Goal: Information Seeking & Learning: Learn about a topic

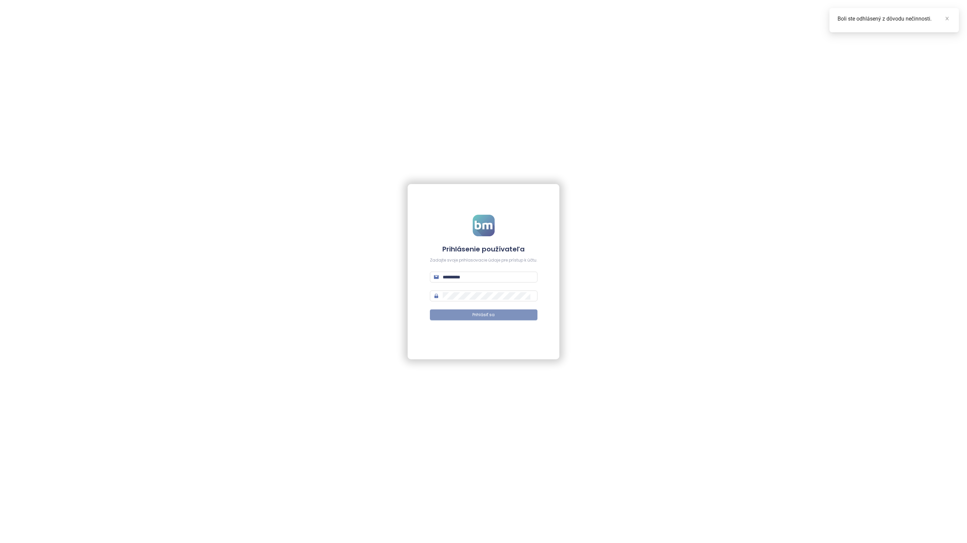
click at [480, 314] on span "Prihlásiť sa" at bounding box center [484, 315] width 22 height 6
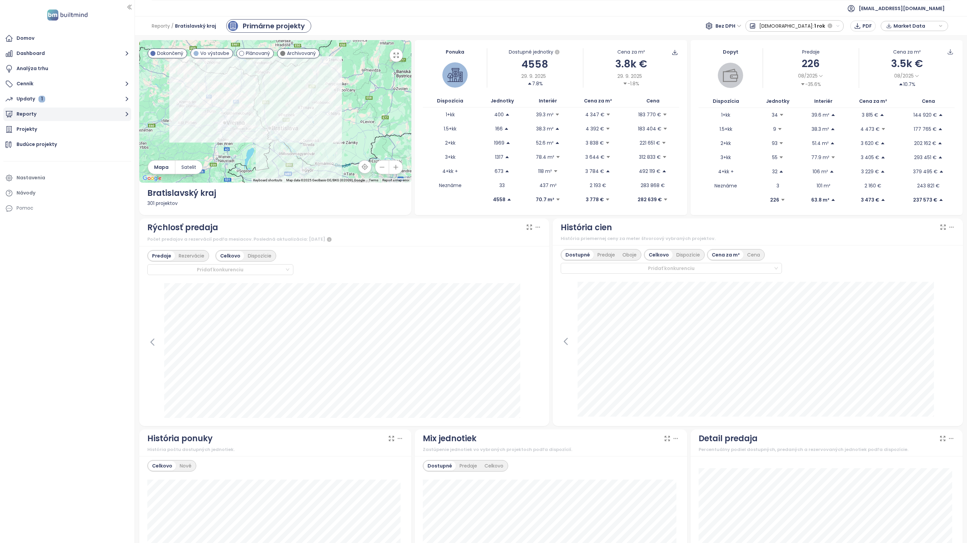
click at [27, 114] on button "Reporty" at bounding box center [67, 114] width 128 height 13
click at [42, 177] on div "[GEOGRAPHIC_DATA]" at bounding box center [47, 179] width 50 height 8
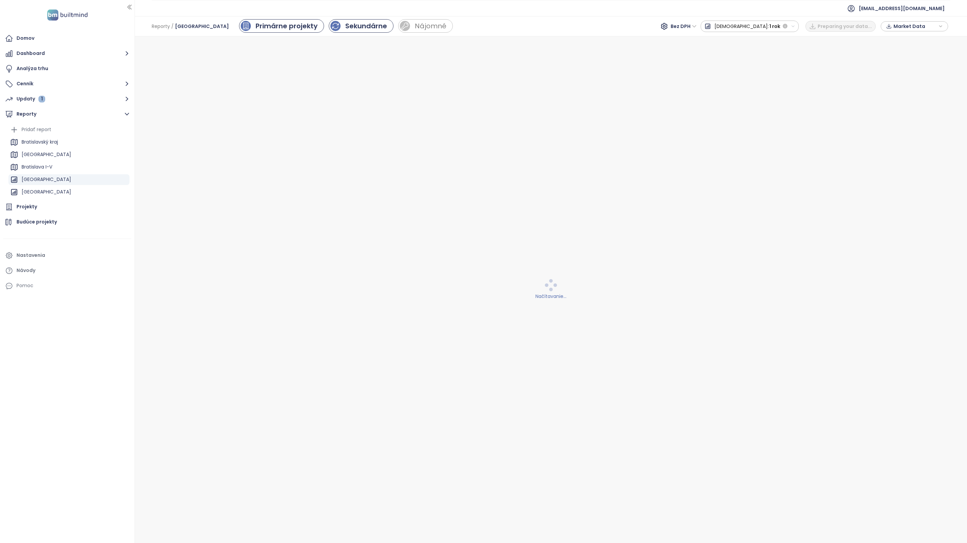
click at [357, 23] on div "Sekundárne" at bounding box center [366, 26] width 42 height 10
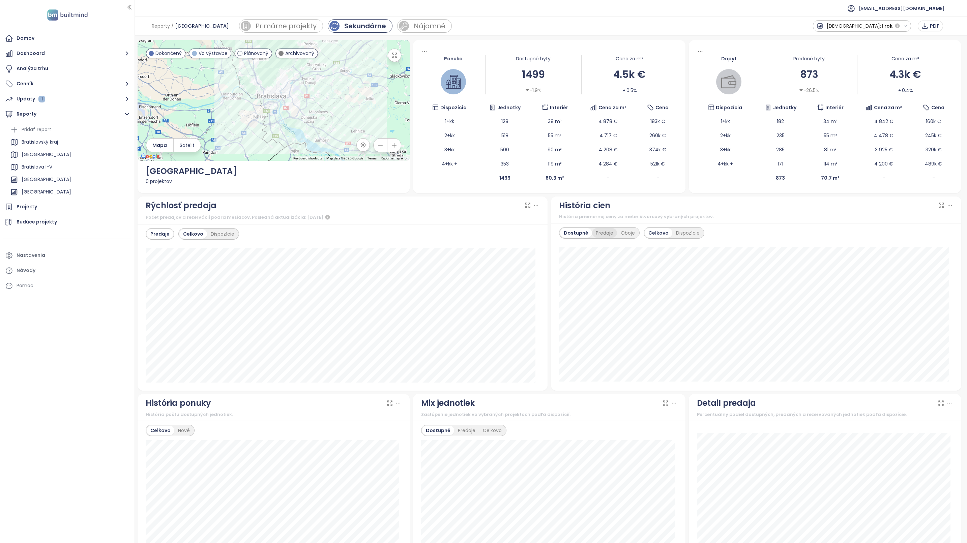
click at [604, 236] on div "Predaje" at bounding box center [604, 232] width 25 height 9
click at [625, 235] on div "Oboje" at bounding box center [628, 232] width 22 height 9
click at [568, 232] on div "Dostupné" at bounding box center [575, 232] width 30 height 9
click at [685, 235] on div "Dispozície" at bounding box center [687, 232] width 31 height 9
click at [908, 26] on button "[DEMOGRAPHIC_DATA]: 1 rok" at bounding box center [862, 25] width 98 height 11
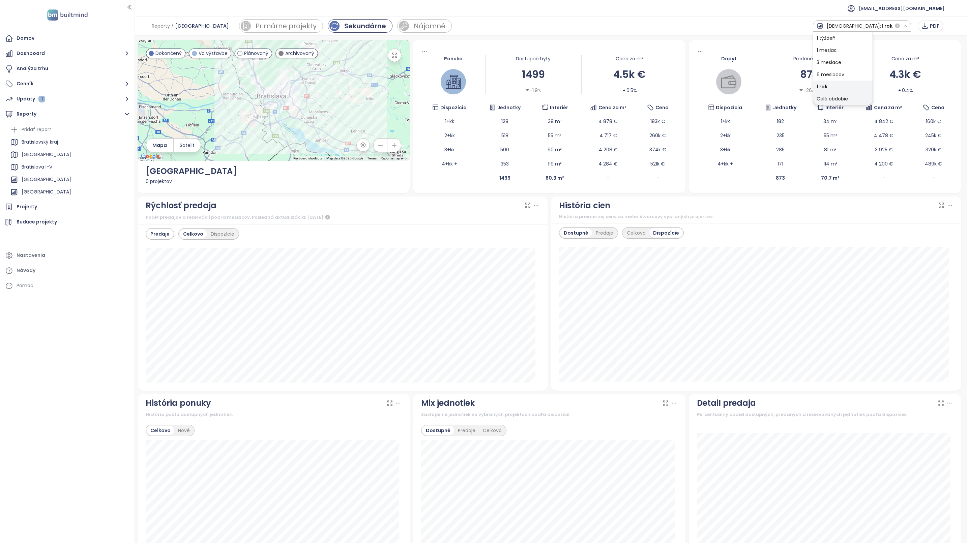
click at [873, 99] on div "Celé obdobie" at bounding box center [842, 99] width 59 height 12
click at [204, 28] on span "[GEOGRAPHIC_DATA]" at bounding box center [202, 26] width 54 height 12
click at [42, 167] on div "Bratislava I-V" at bounding box center [37, 167] width 31 height 8
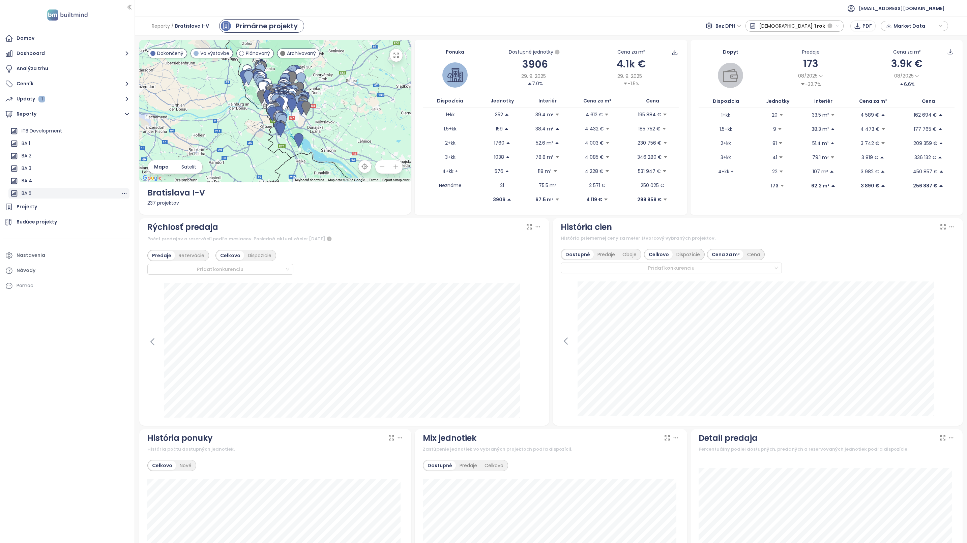
scroll to position [253, 0]
click at [24, 142] on div "BA 2" at bounding box center [27, 139] width 10 height 8
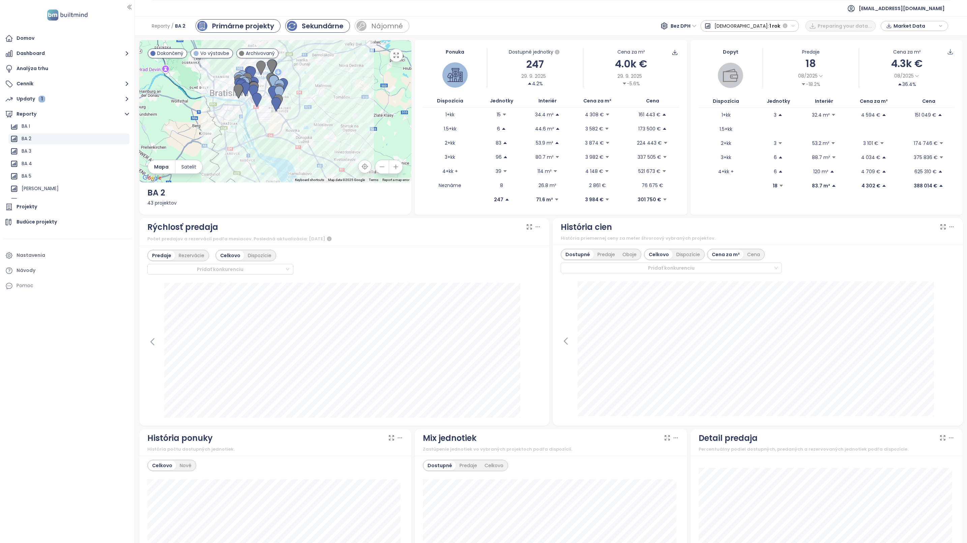
click at [303, 30] on div "Sekundárne" at bounding box center [323, 26] width 42 height 10
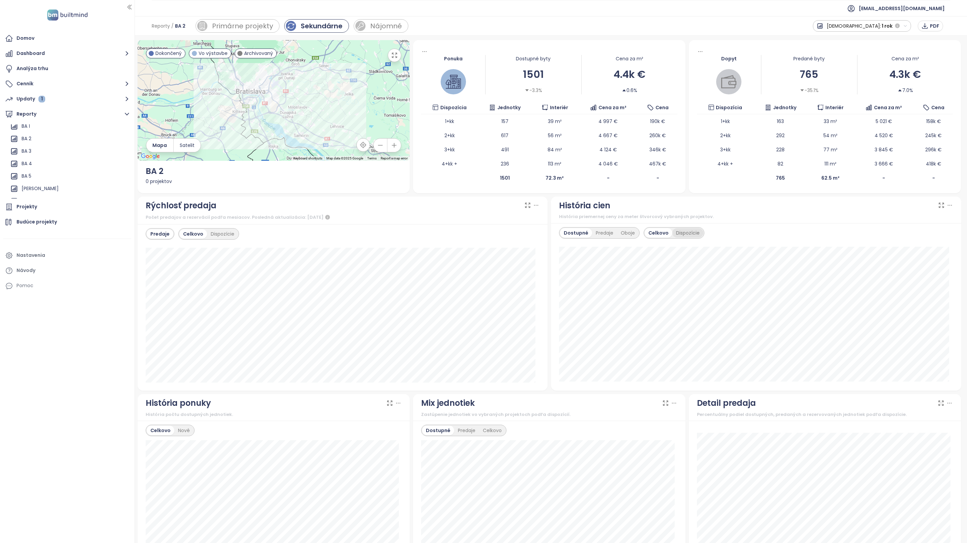
click at [691, 231] on div "Dispozície" at bounding box center [687, 232] width 31 height 9
click at [51, 178] on div "[GEOGRAPHIC_DATA]" at bounding box center [47, 179] width 50 height 8
